Goal: Complete application form: Complete application form

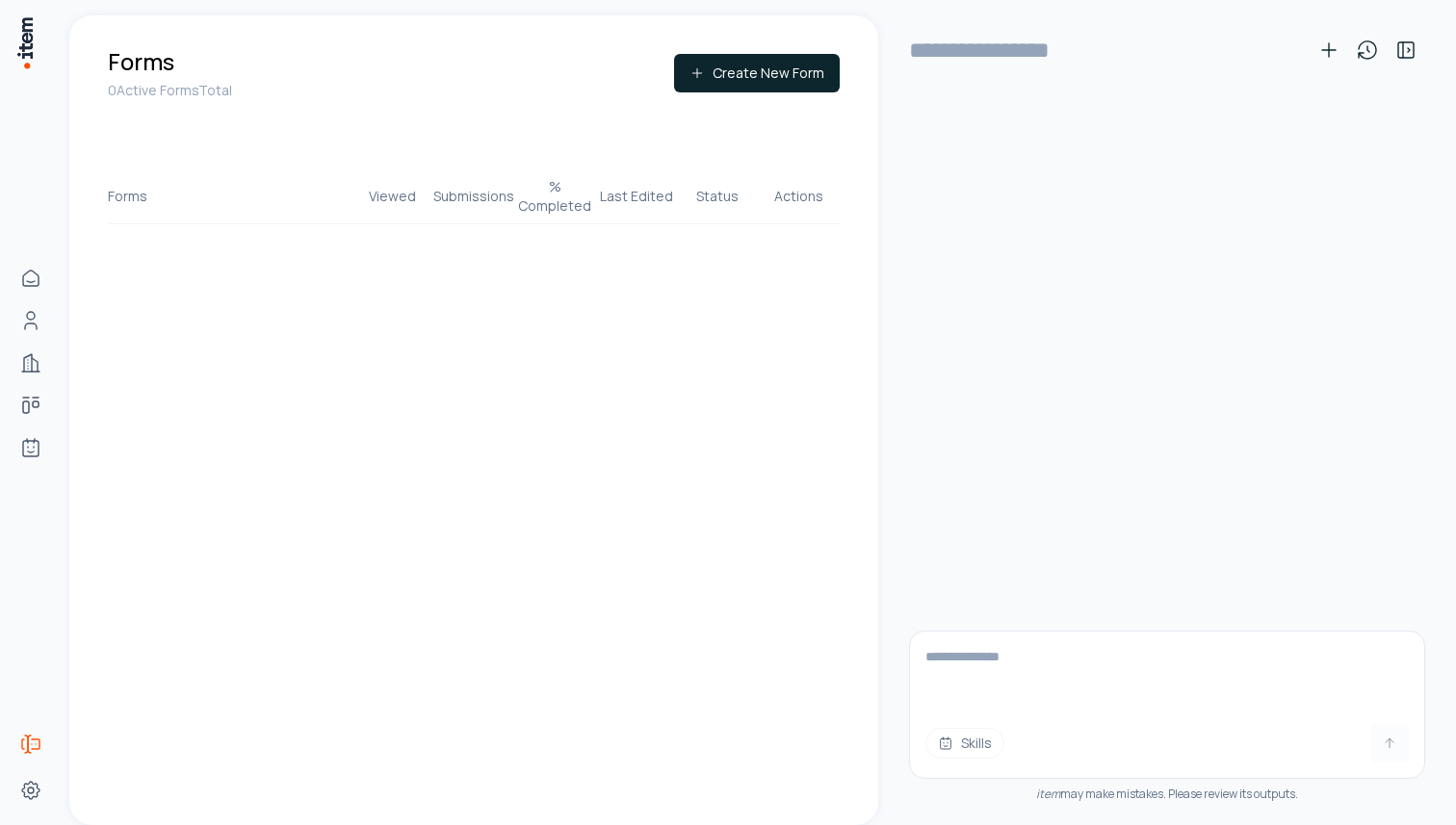
click at [1003, 416] on div "Skills item may make mistakes. Please review its outputs." at bounding box center [1168, 463] width 517 height 725
click at [1403, 50] on icon at bounding box center [1403, 50] width 0 height 16
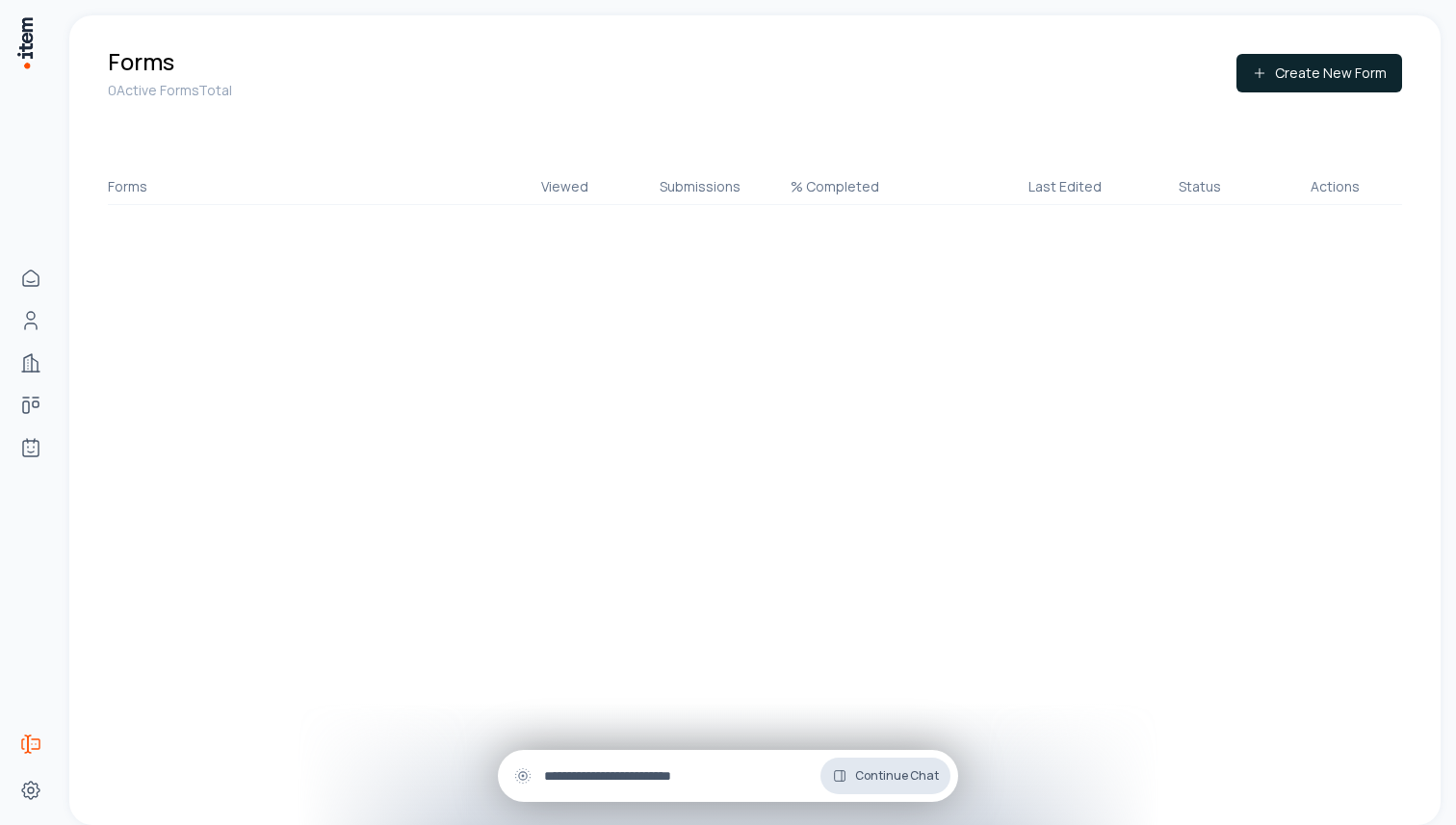
click at [920, 780] on span "Continue Chat" at bounding box center [897, 776] width 84 height 16
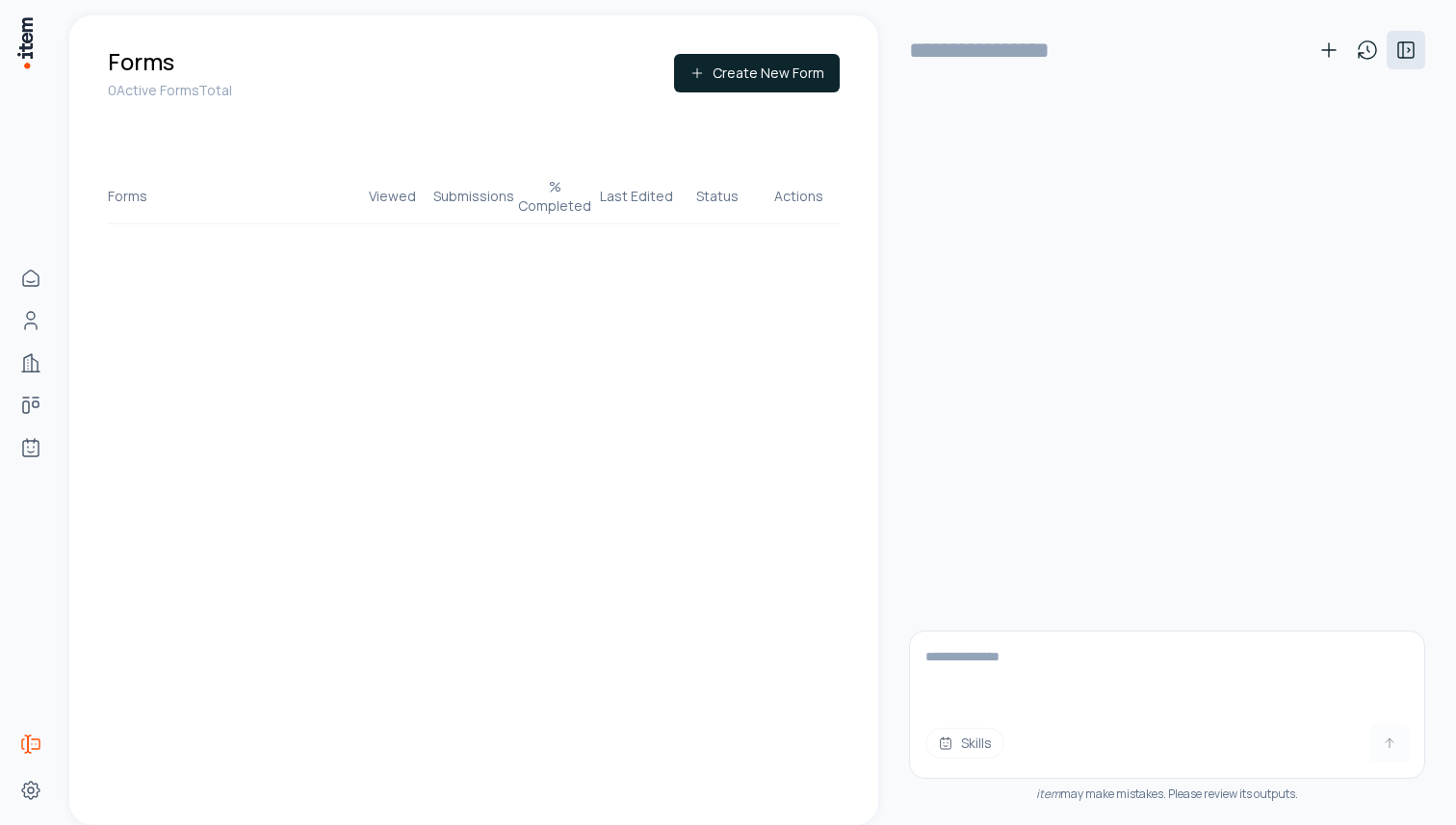
click at [1412, 46] on icon at bounding box center [1406, 51] width 23 height 23
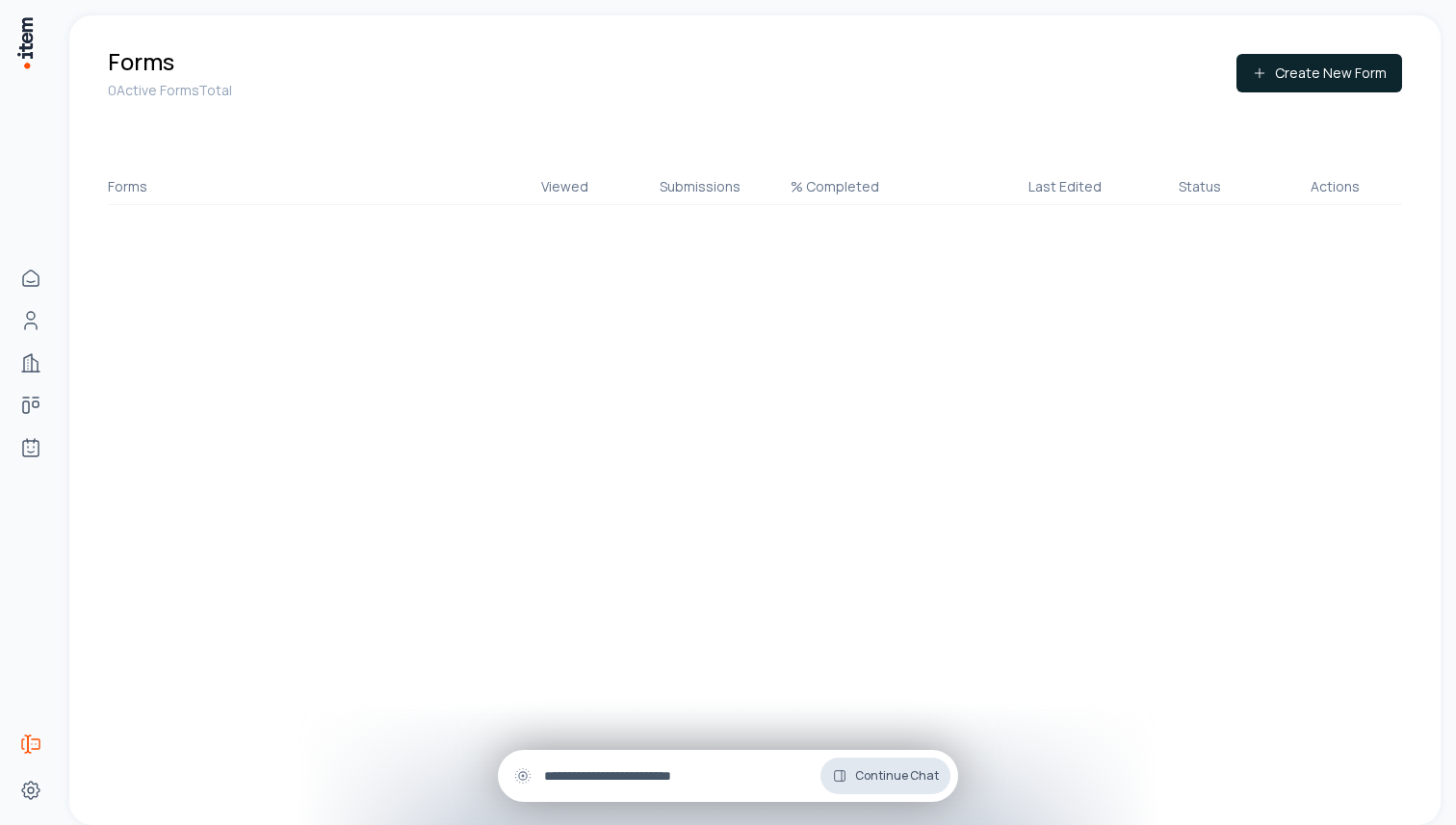
click at [919, 774] on span "Continue Chat" at bounding box center [897, 776] width 84 height 16
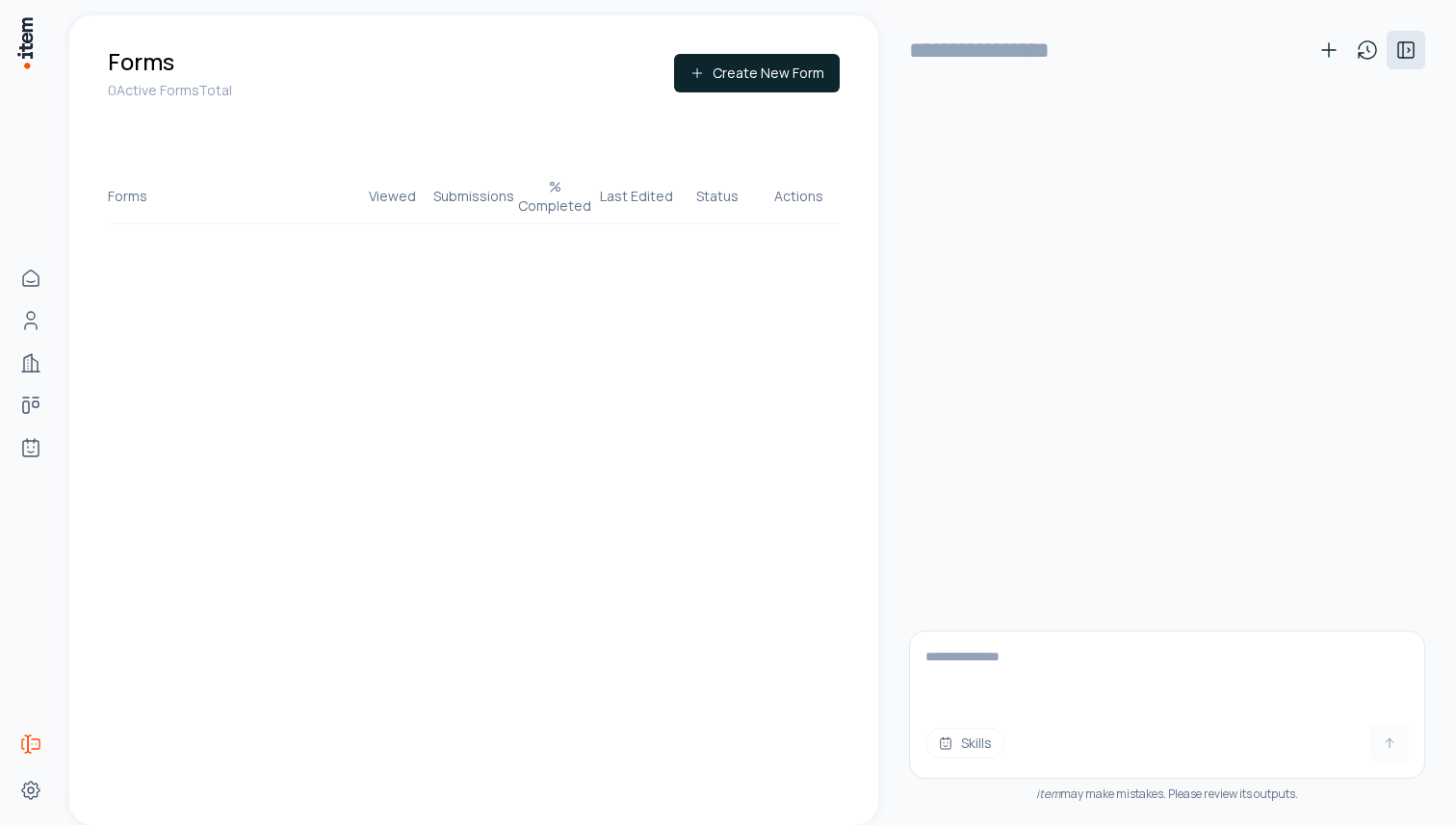
click at [1404, 51] on icon at bounding box center [1406, 51] width 23 height 23
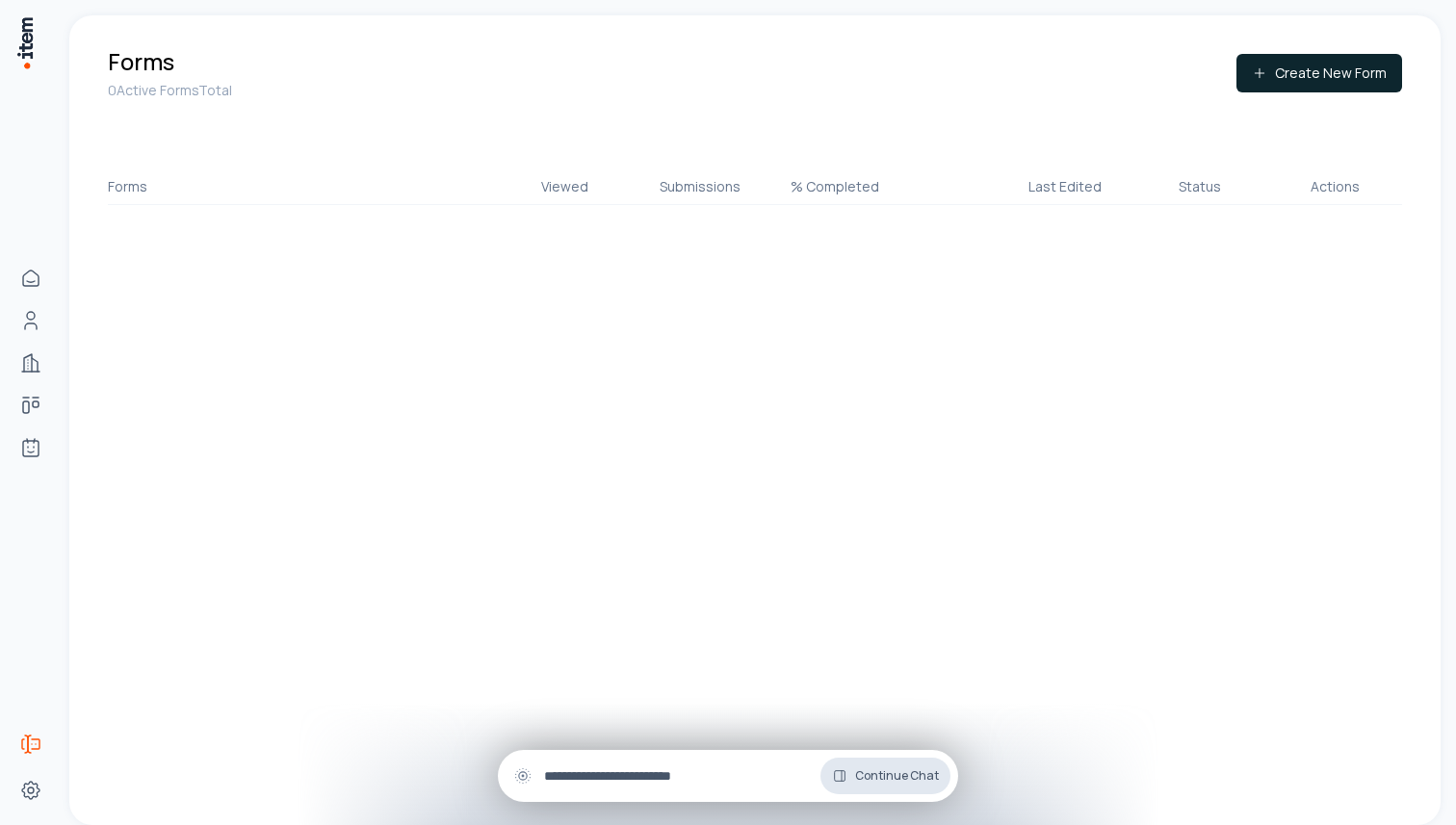
click at [863, 779] on span "Continue Chat" at bounding box center [897, 776] width 84 height 16
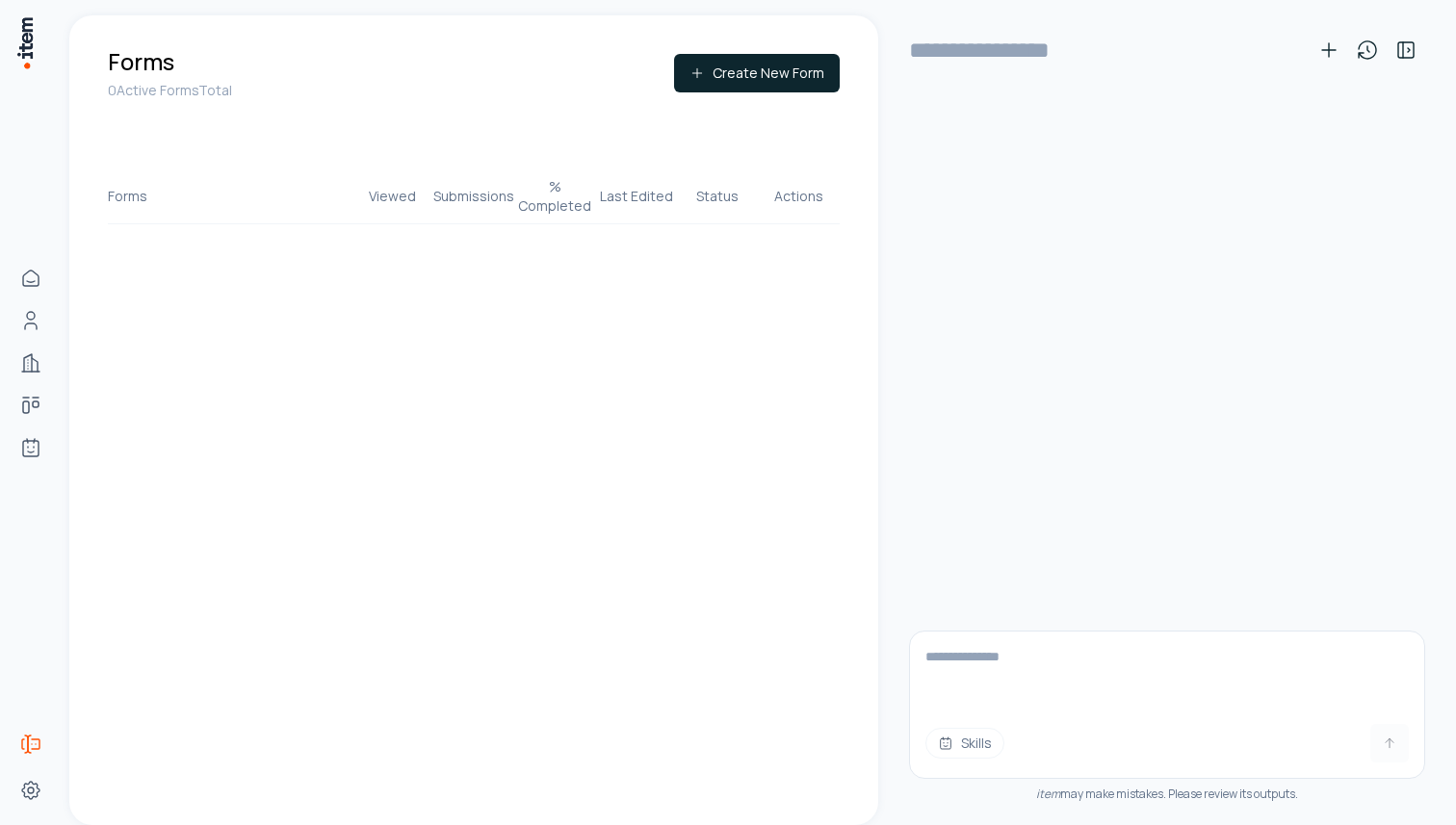
click at [1045, 405] on div "Skills item may make mistakes. Please review its outputs." at bounding box center [1168, 463] width 517 height 725
click at [1392, 55] on button at bounding box center [1406, 51] width 39 height 39
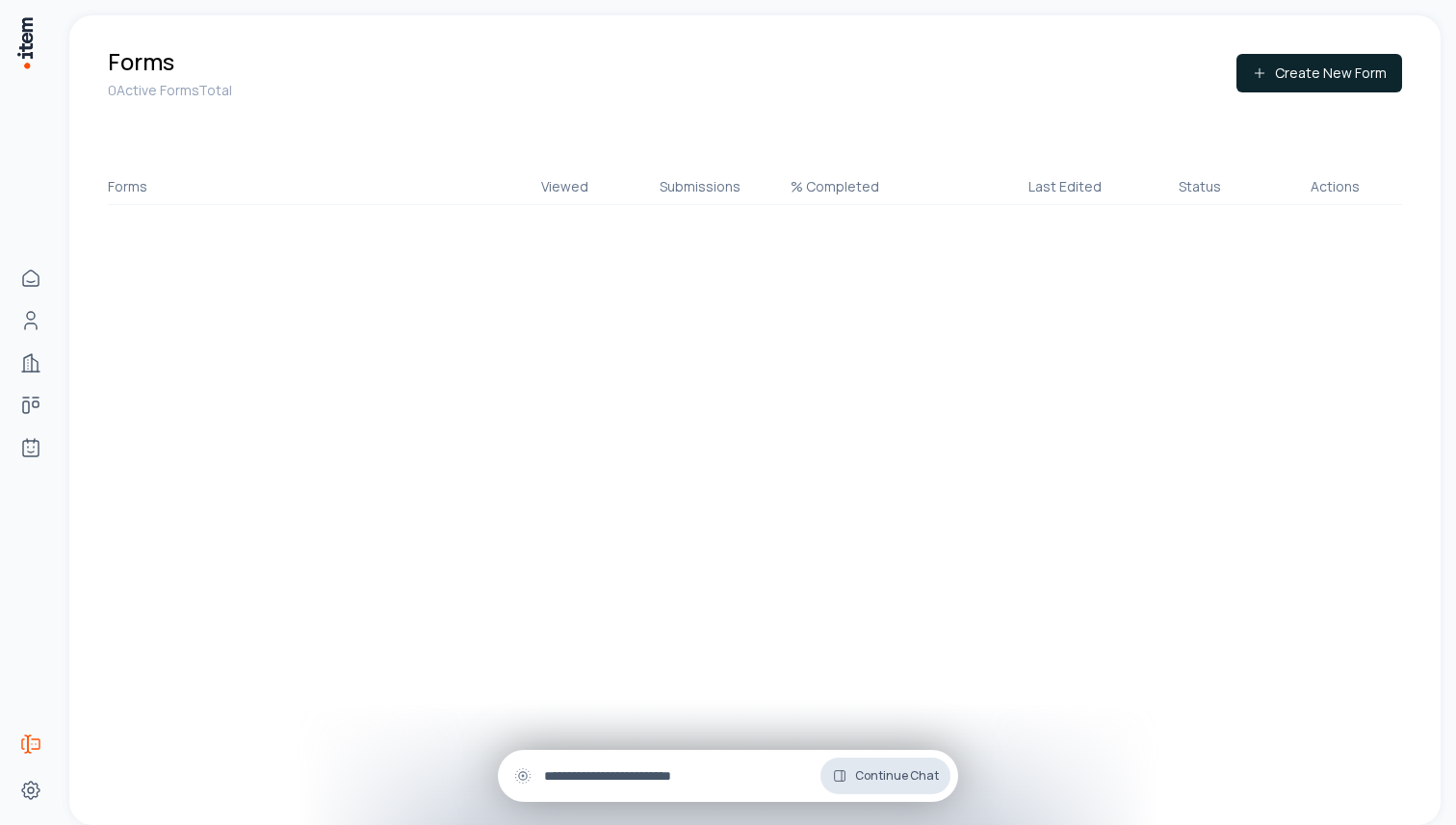
click at [926, 783] on button "Continue Chat" at bounding box center [885, 776] width 130 height 37
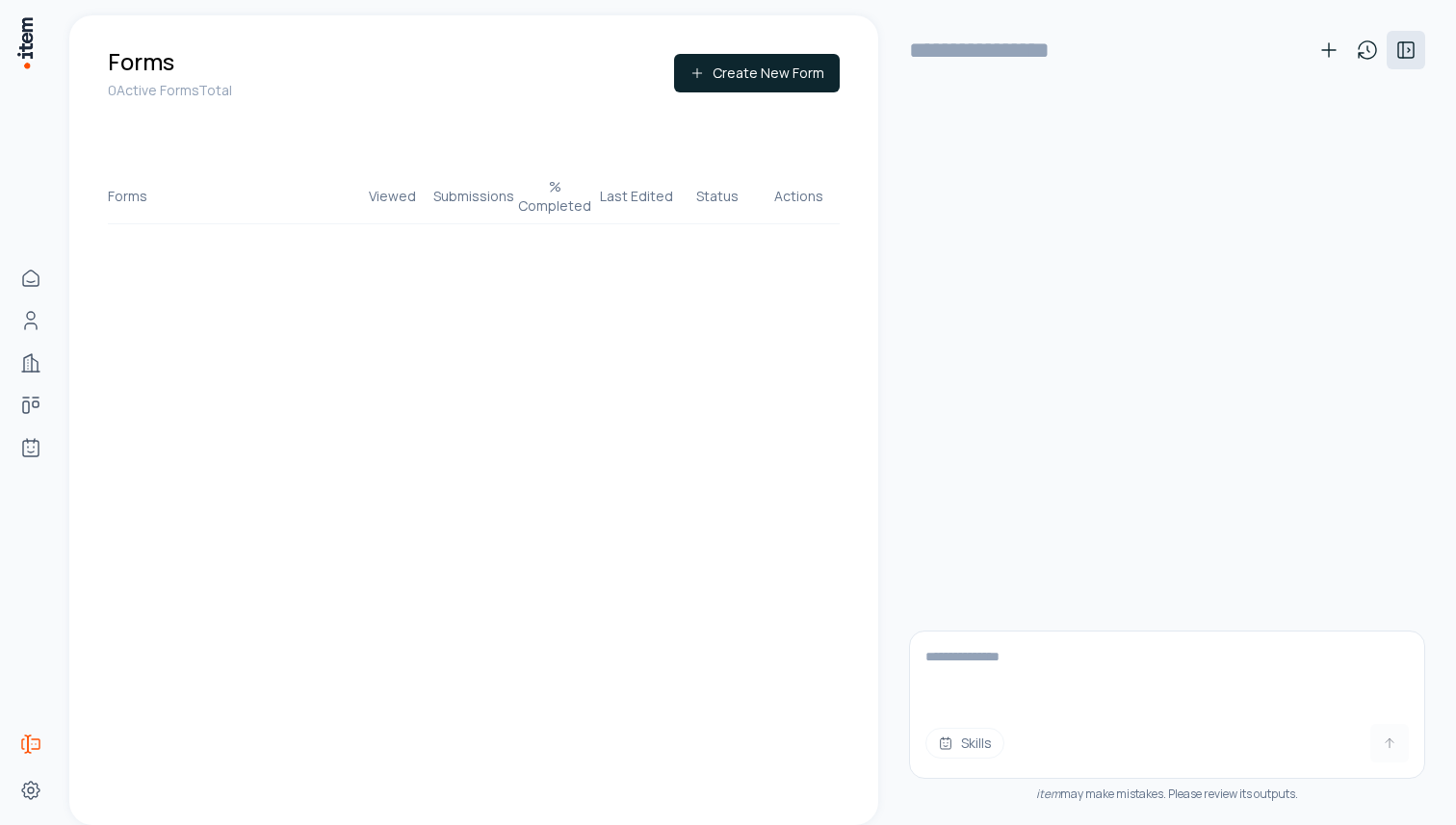
click at [1404, 58] on icon at bounding box center [1406, 51] width 23 height 23
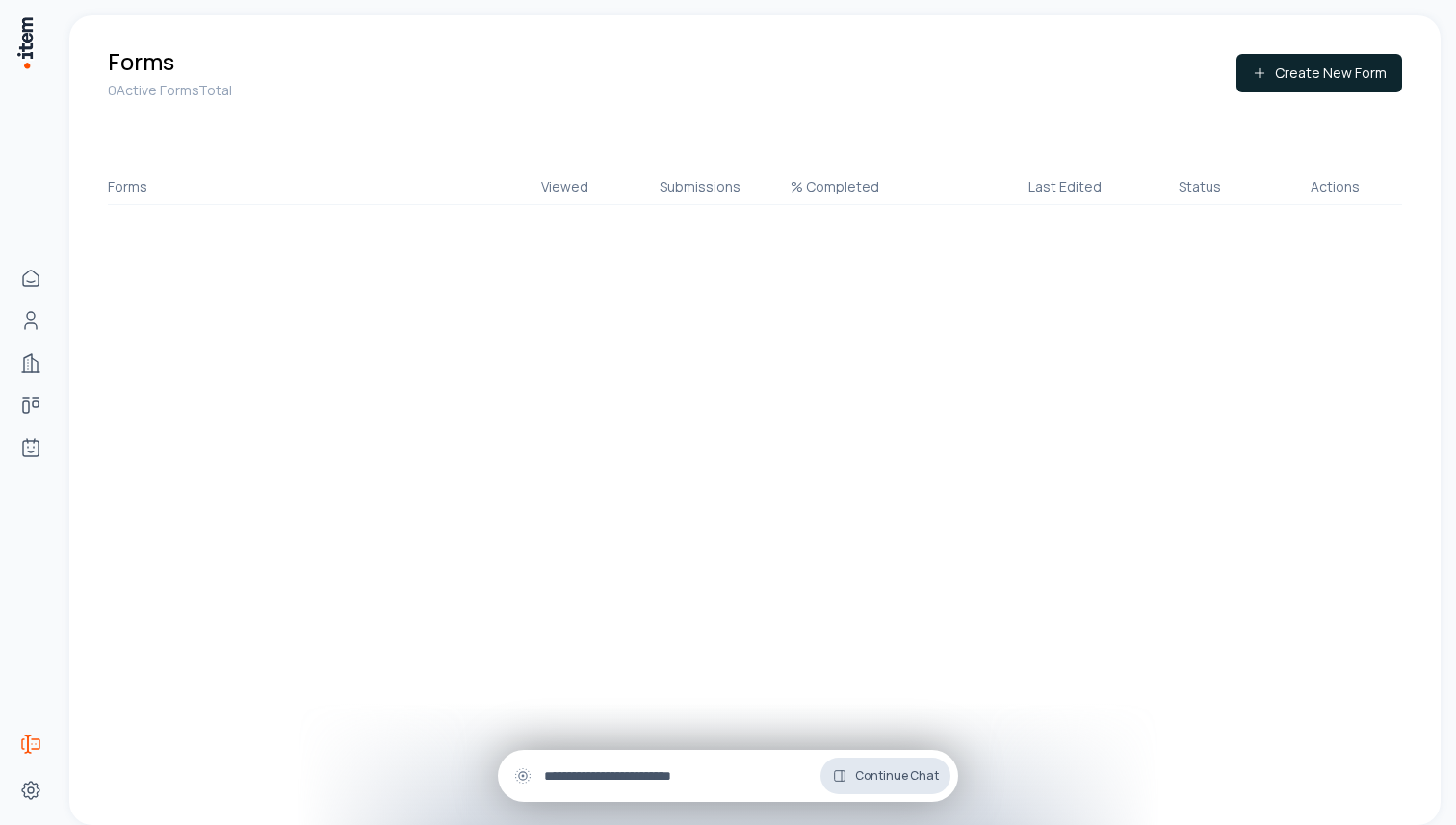
click at [910, 769] on span "Continue Chat" at bounding box center [897, 776] width 84 height 16
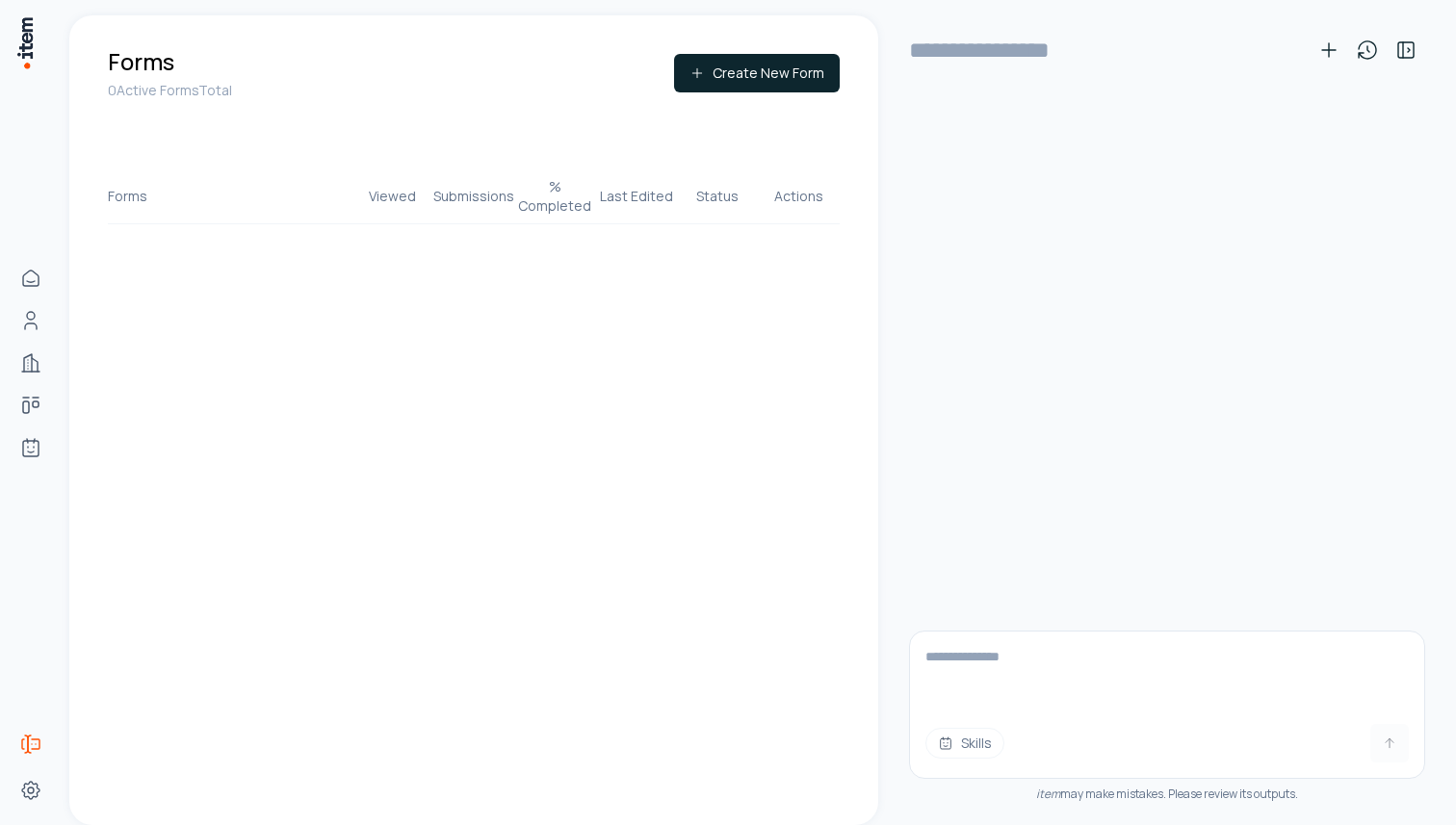
click at [1155, 681] on textarea at bounding box center [1168, 669] width 515 height 77
type textarea "**********"
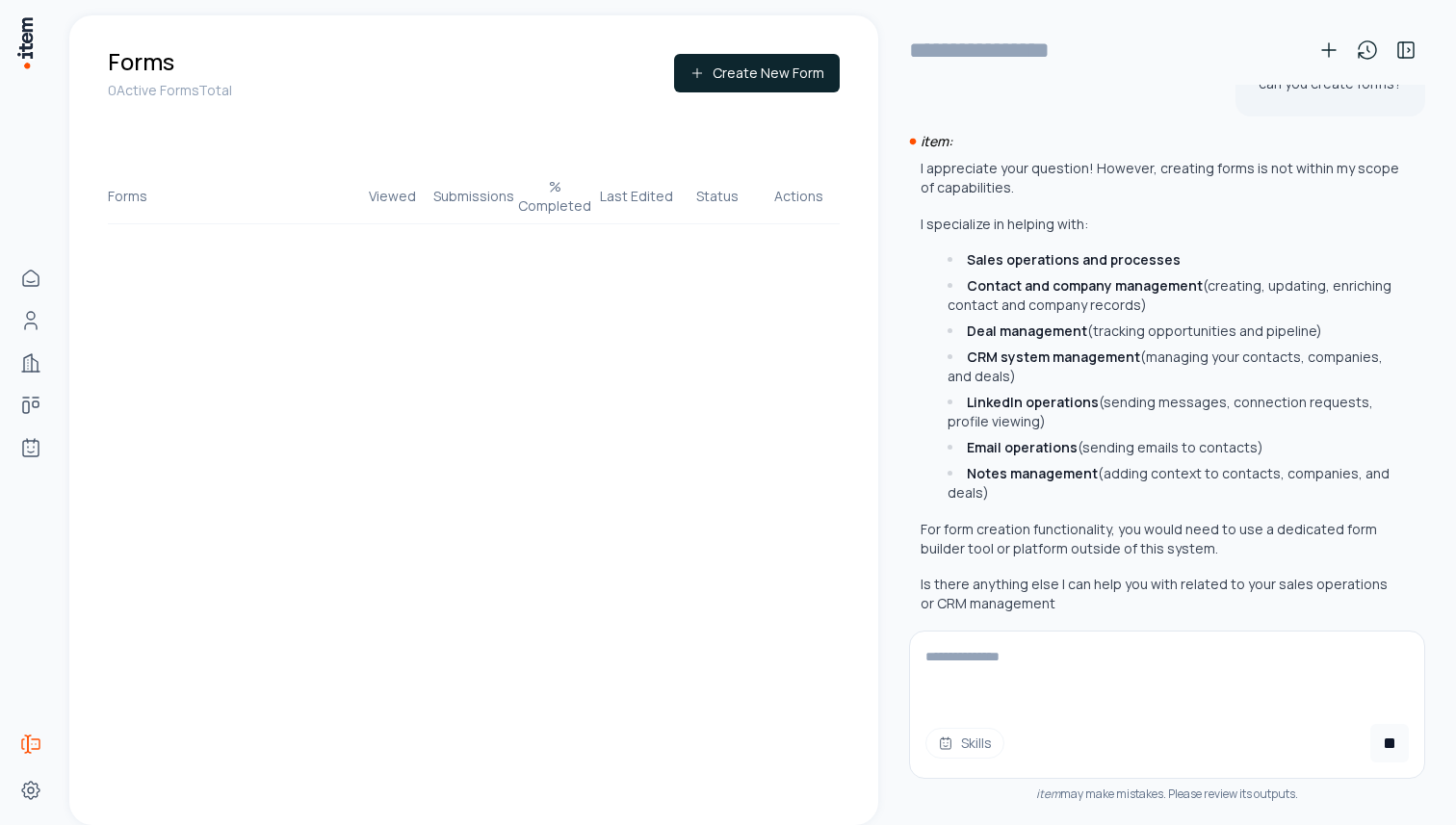
scroll to position [62, 0]
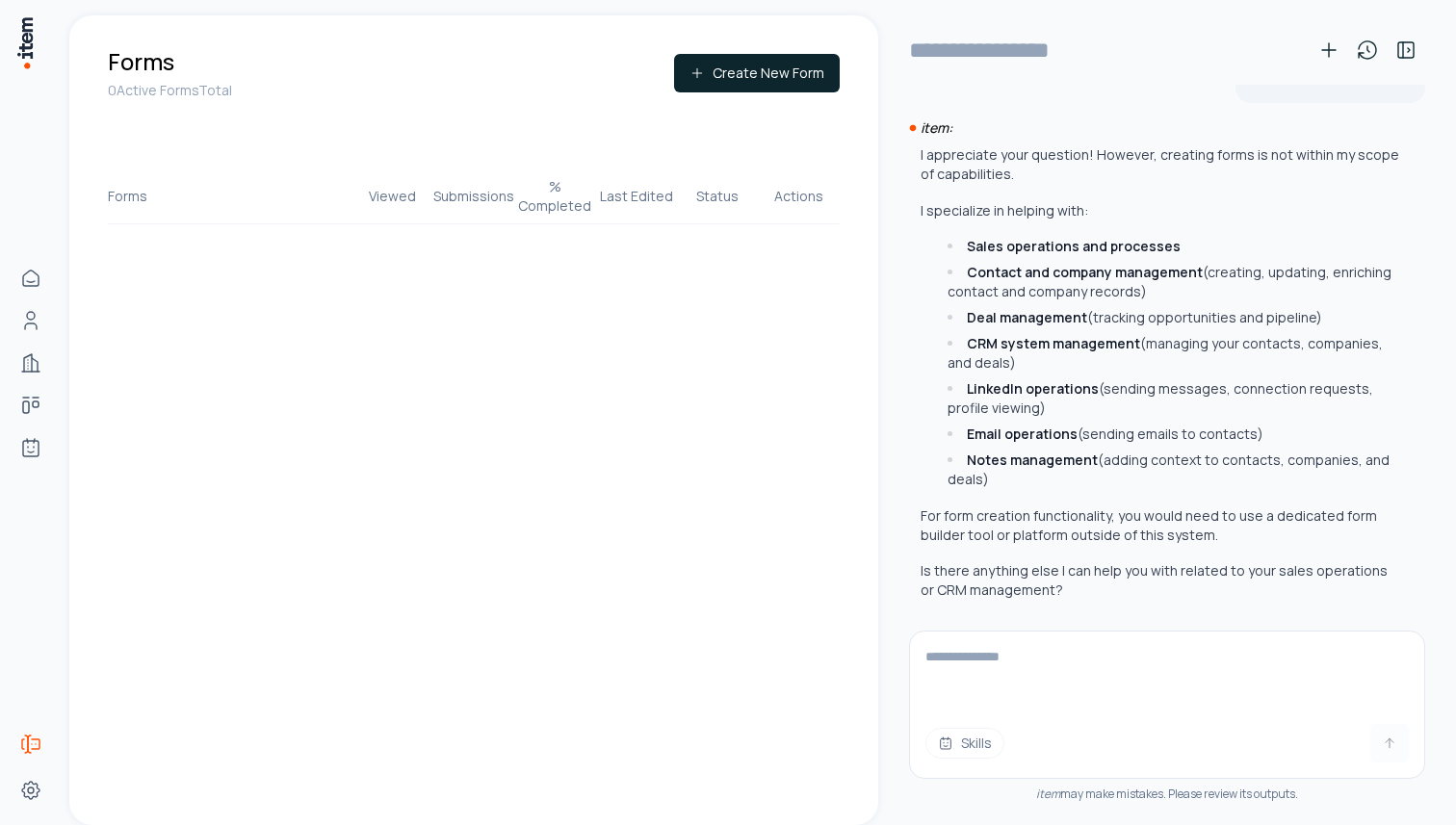
type input "**********"
